Goal: Information Seeking & Learning: Learn about a topic

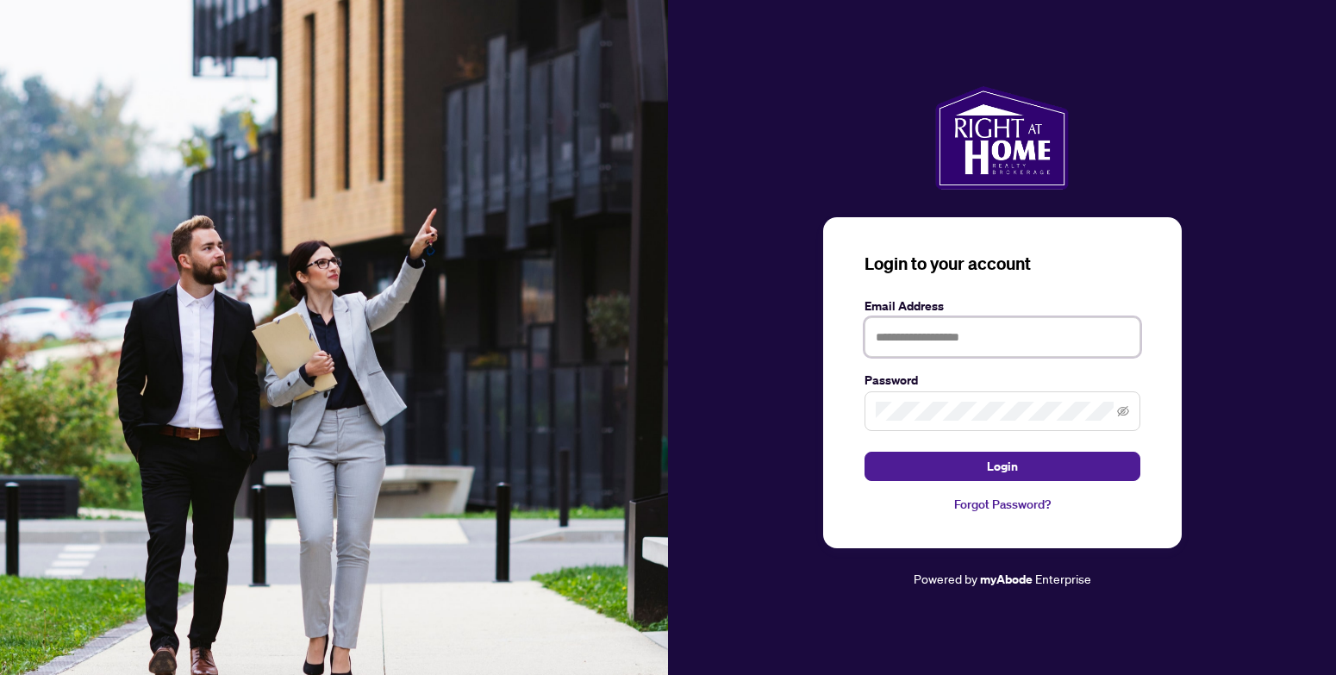
click at [909, 342] on input "text" at bounding box center [1002, 337] width 276 height 40
type input "**********"
click at [864, 452] on button "Login" at bounding box center [1002, 466] width 276 height 29
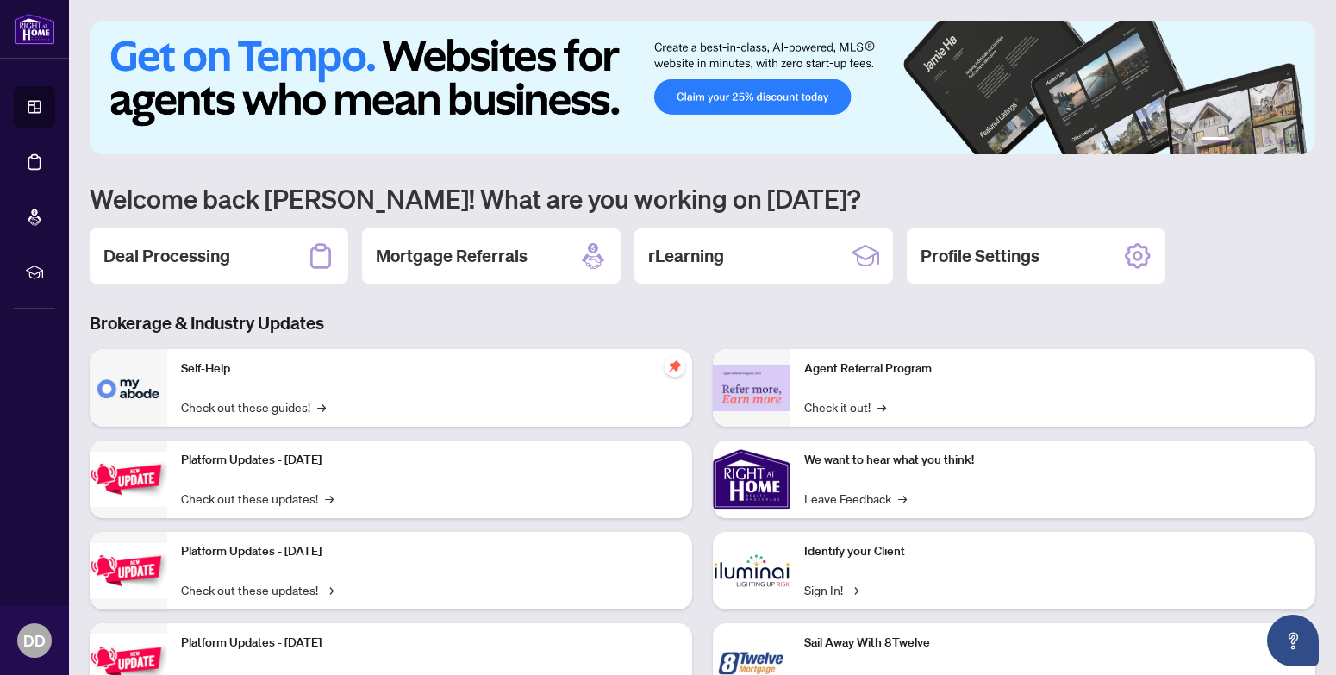
scroll to position [72, 0]
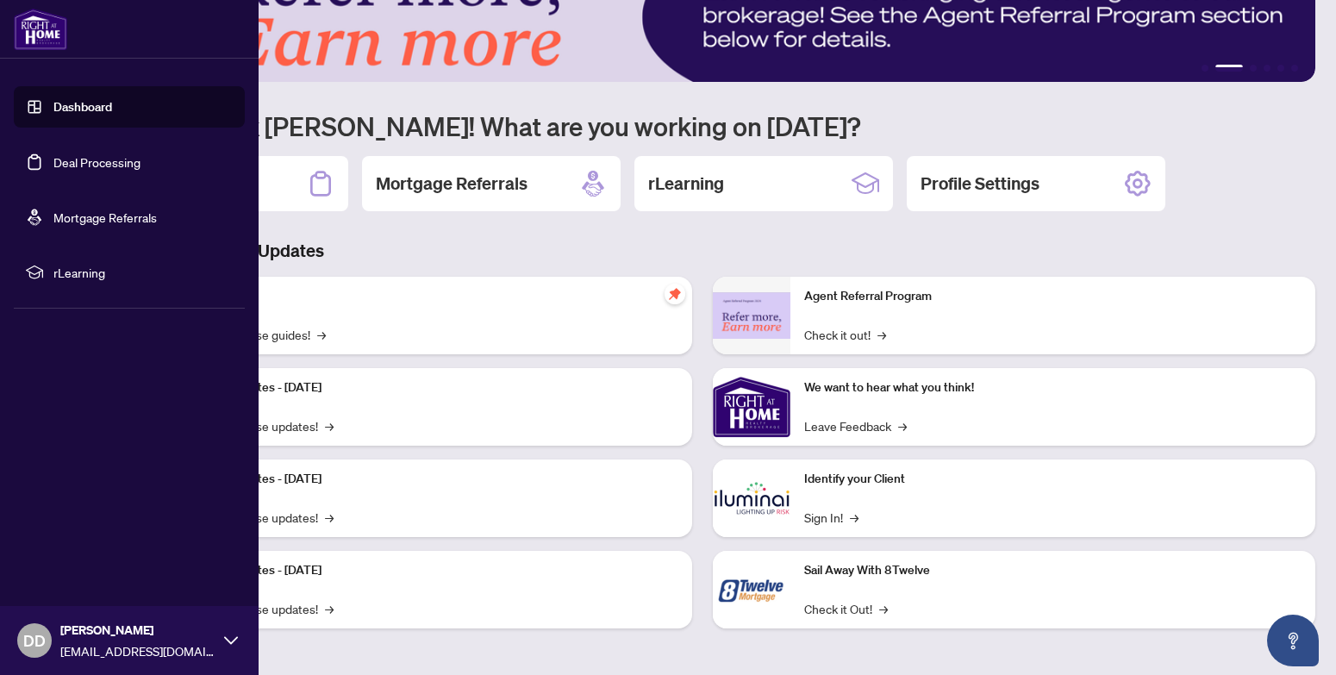
click at [90, 166] on link "Deal Processing" at bounding box center [96, 162] width 87 height 16
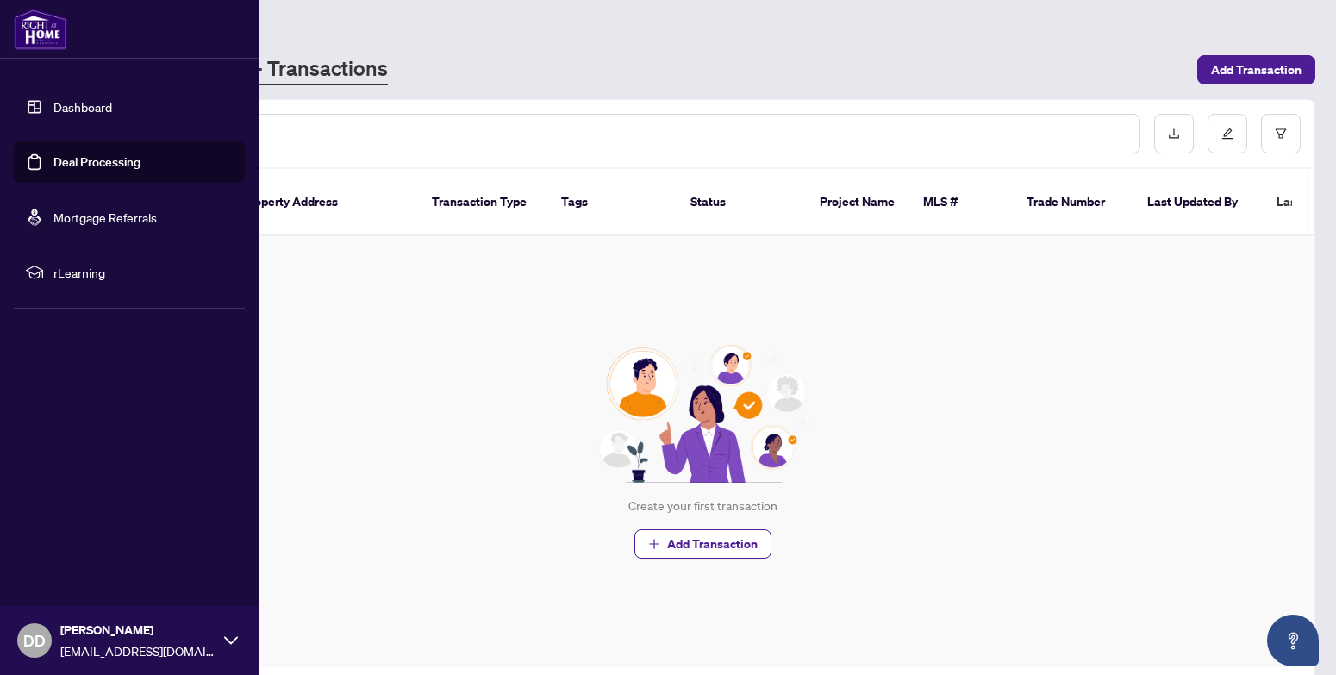
click at [53, 99] on link "Dashboard" at bounding box center [82, 107] width 59 height 16
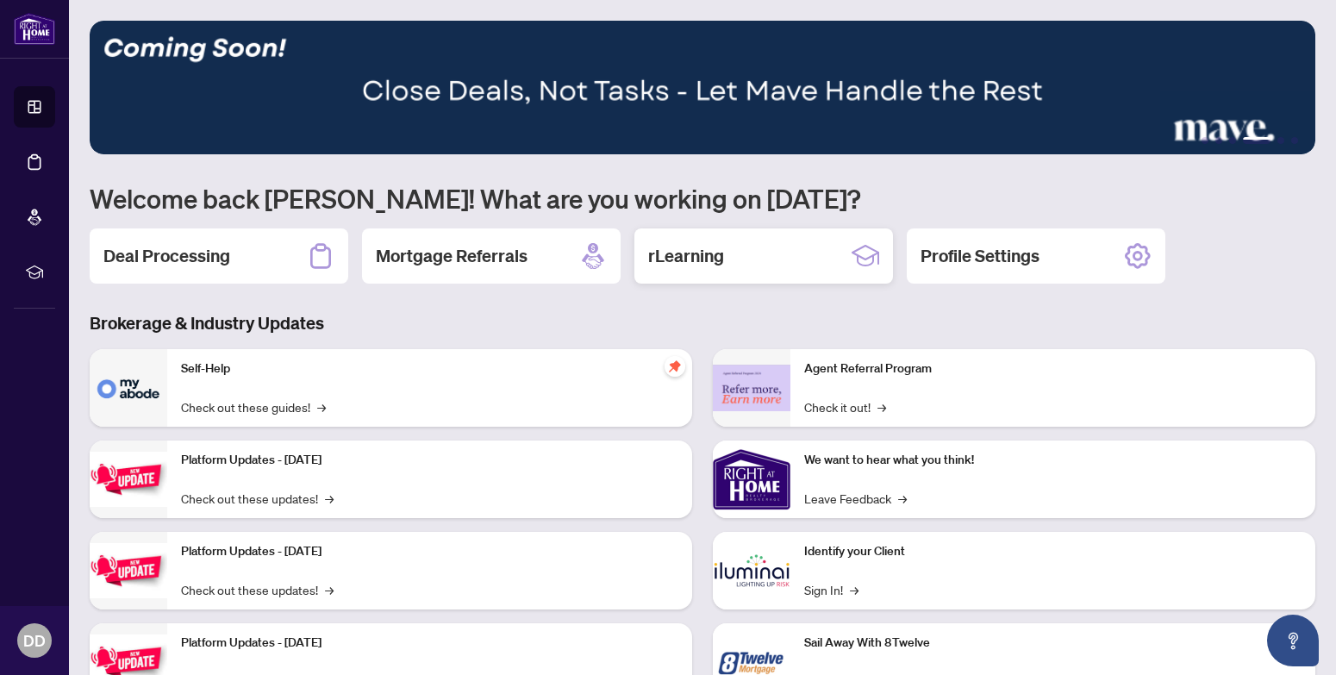
click at [652, 250] on h2 "rLearning" at bounding box center [686, 256] width 76 height 24
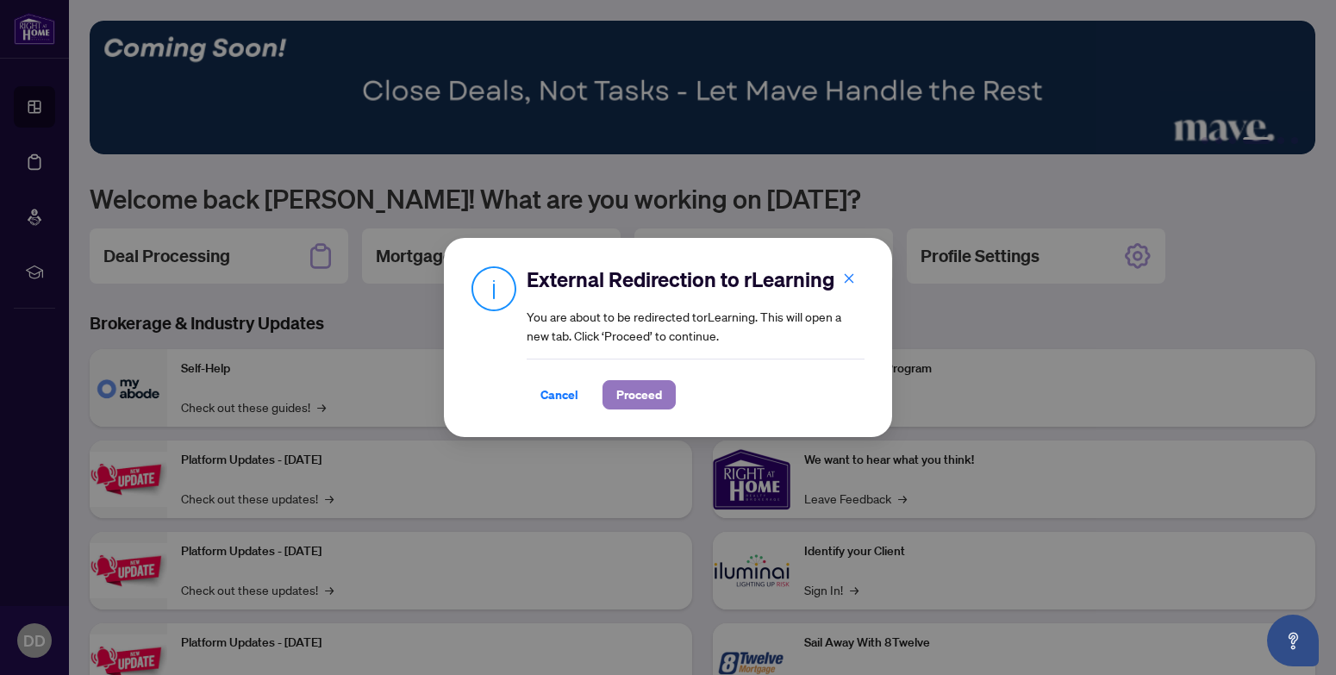
click at [633, 392] on span "Proceed" at bounding box center [639, 395] width 46 height 28
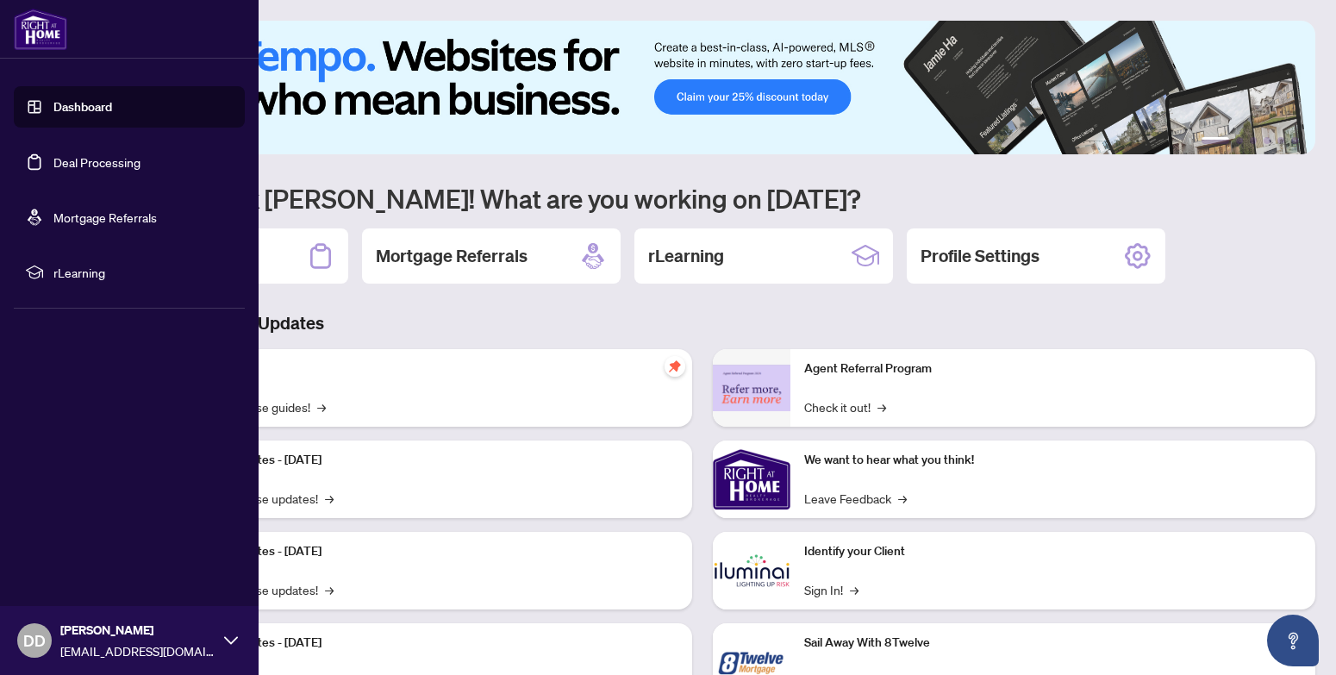
click at [78, 271] on span "rLearning" at bounding box center [142, 272] width 179 height 19
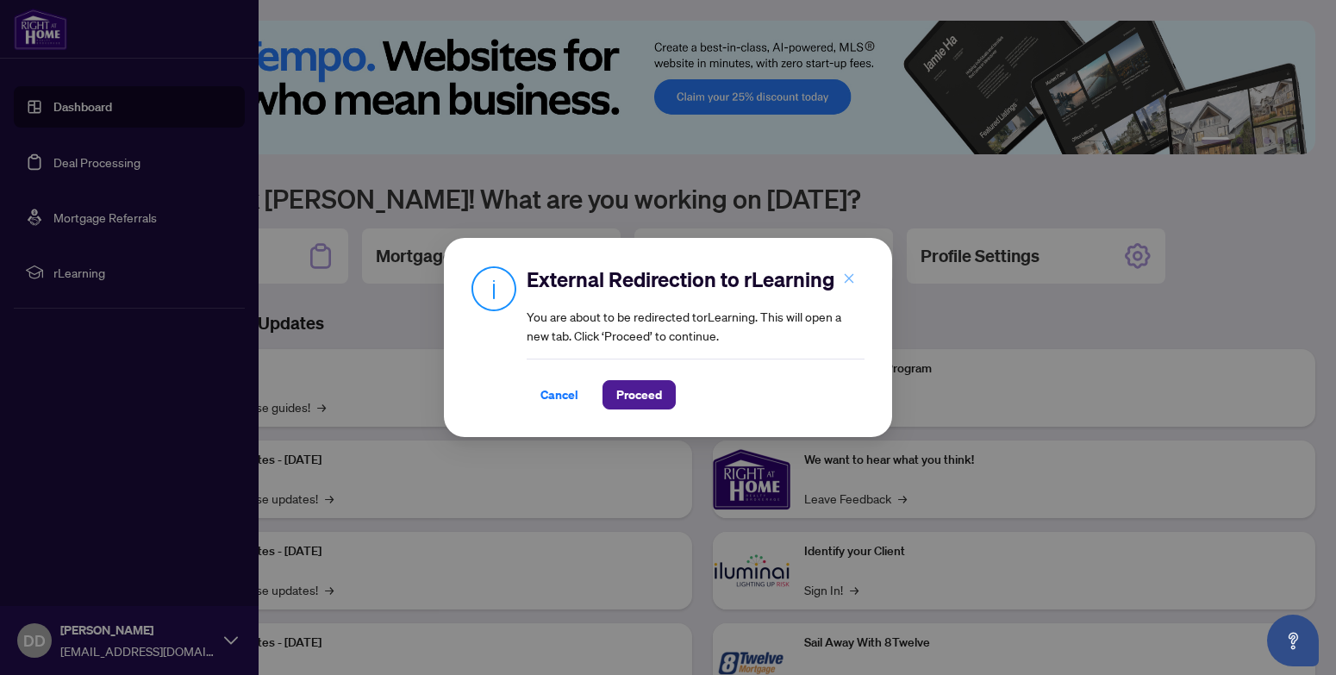
click at [851, 271] on span "button" at bounding box center [849, 279] width 12 height 28
